Goal: Task Accomplishment & Management: Manage account settings

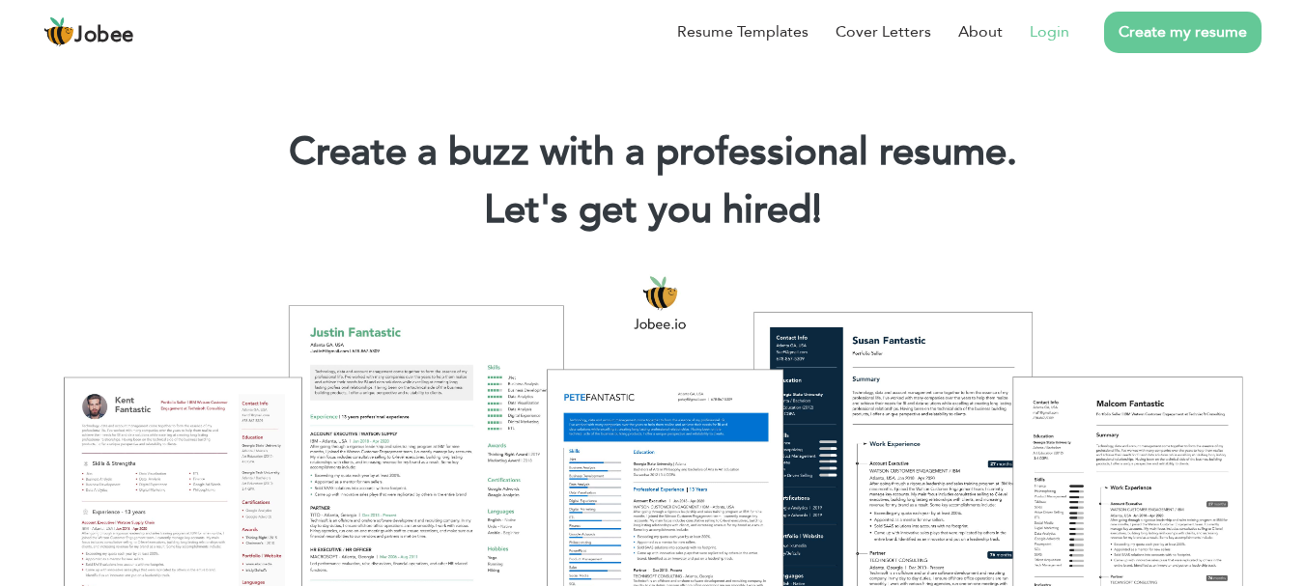
click at [1047, 33] on link "Login" at bounding box center [1050, 31] width 40 height 23
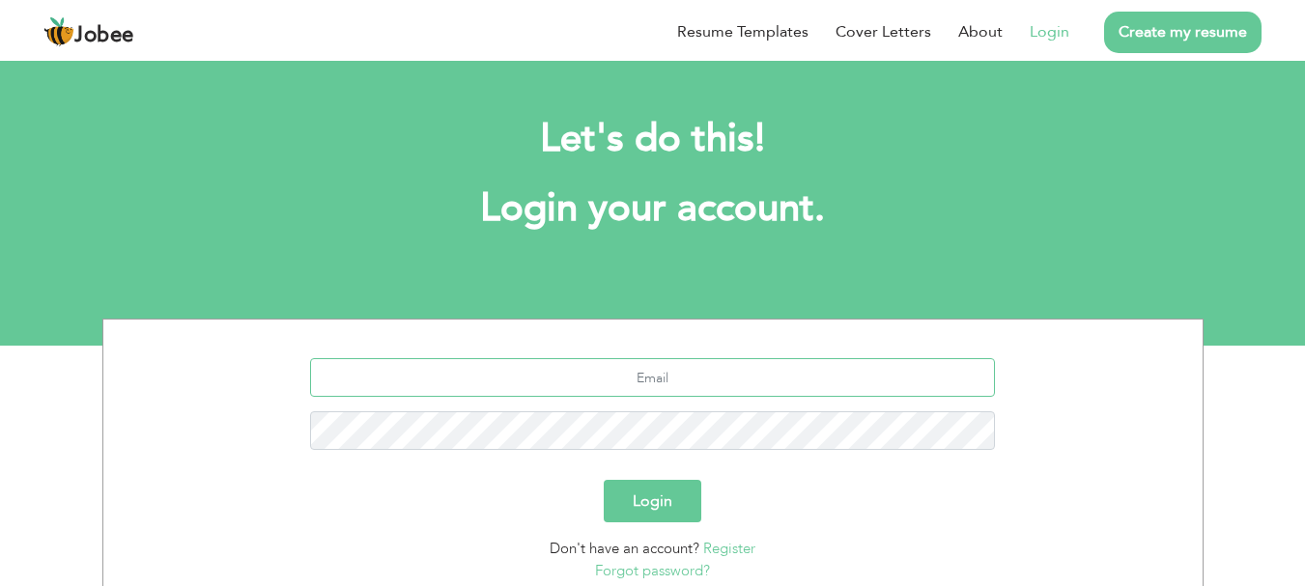
click at [683, 383] on input "text" at bounding box center [652, 377] width 685 height 39
type input "[EMAIL_ADDRESS][DOMAIN_NAME]"
click at [604, 480] on button "Login" at bounding box center [653, 501] width 98 height 43
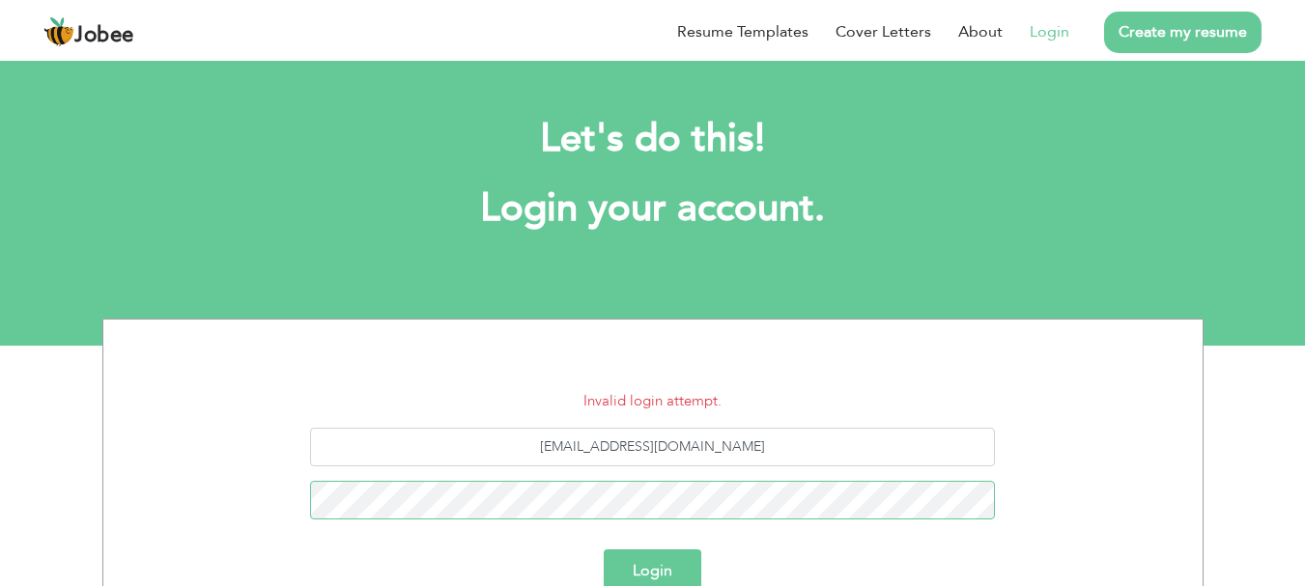
click at [604, 550] on button "Login" at bounding box center [653, 571] width 98 height 43
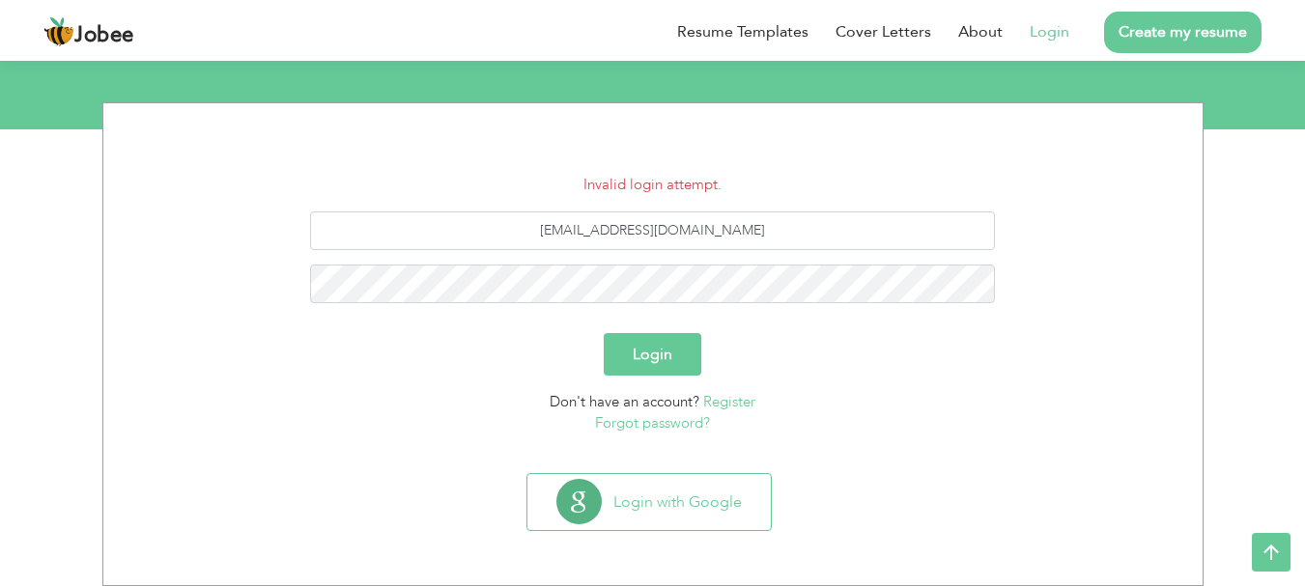
click at [691, 423] on link "Forgot password?" at bounding box center [652, 422] width 115 height 19
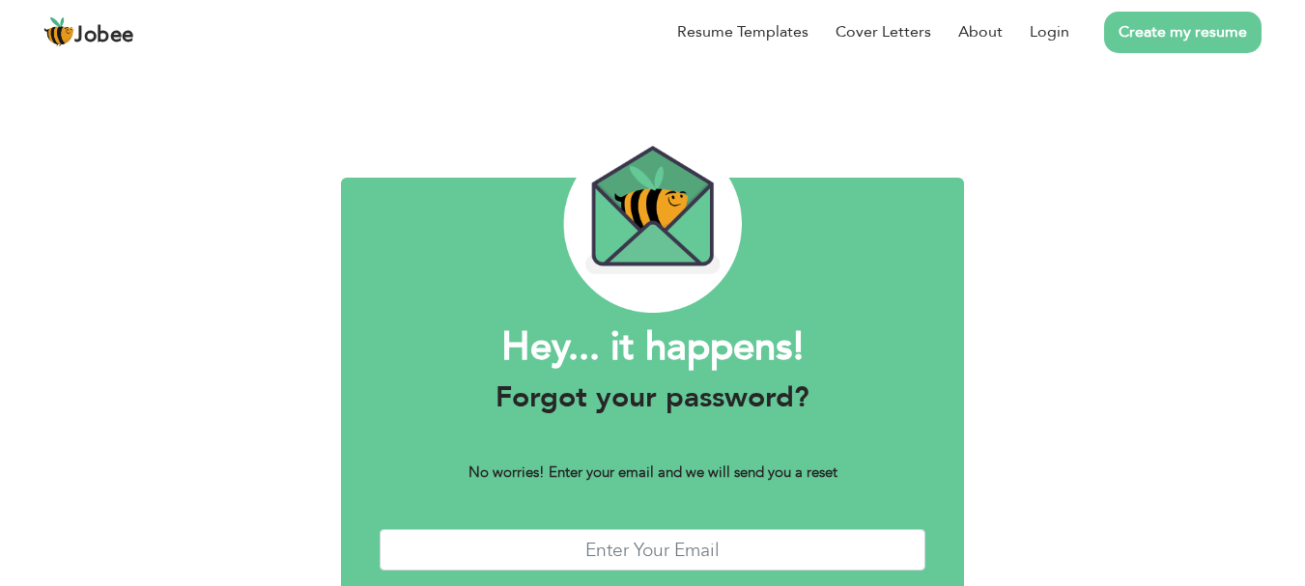
scroll to position [109, 0]
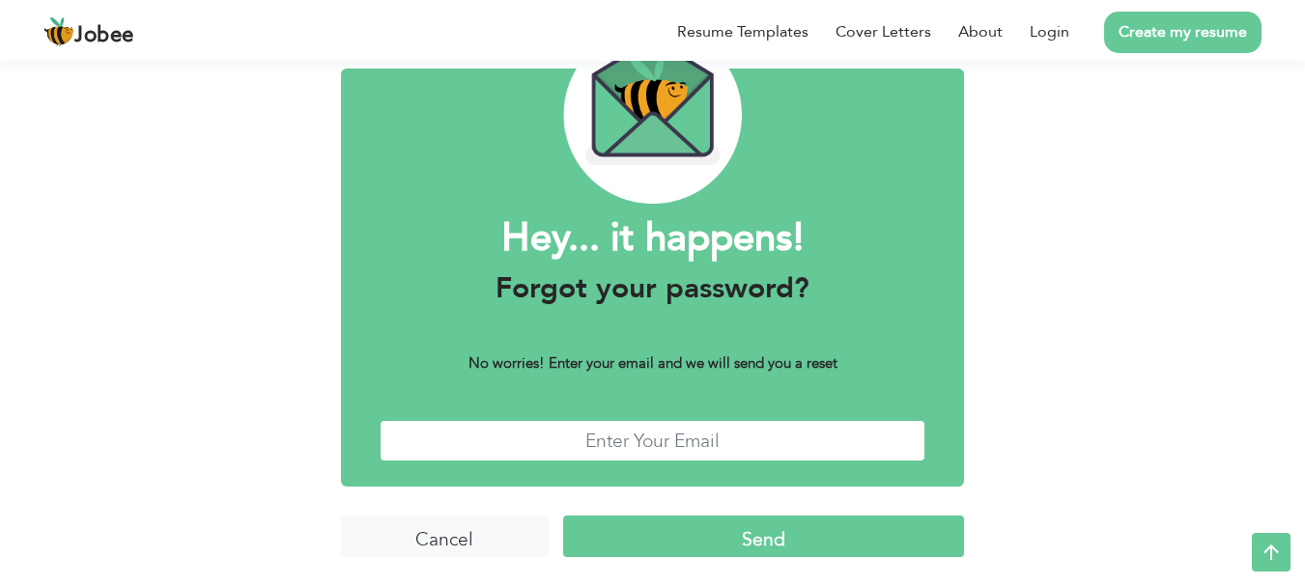
click at [825, 439] on input "text" at bounding box center [653, 441] width 547 height 42
type input "[EMAIL_ADDRESS][DOMAIN_NAME]"
